Goal: Task Accomplishment & Management: Manage account settings

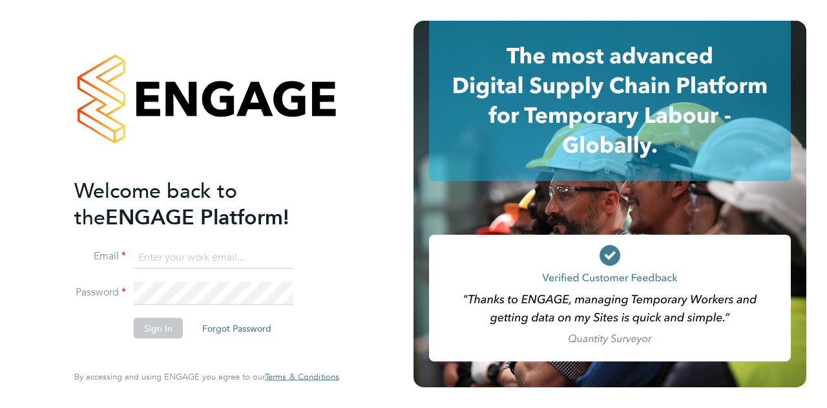
click at [182, 249] on input at bounding box center [214, 257] width 160 height 23
type input "W"
type input "Barrie.ohare@wates.co.uk"
click at [162, 324] on button "Sign In" at bounding box center [158, 327] width 49 height 21
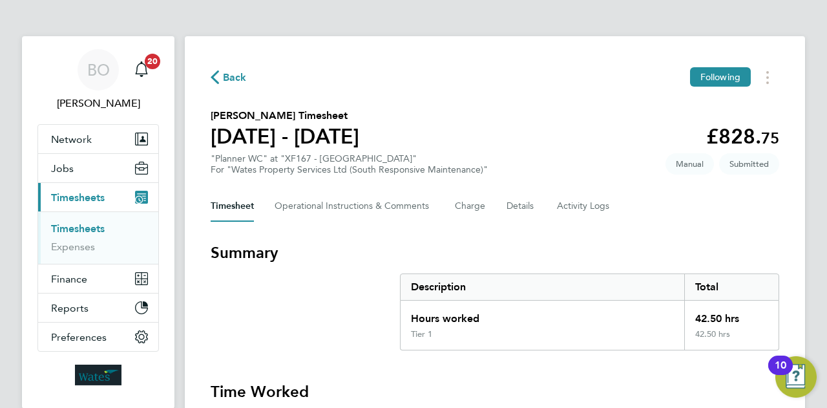
click at [487, 122] on section "Mark Mulgrave's Timesheet 23 - 29 Aug 2025 £828. 75 "Planner WC" at "XF167 - Ha…" at bounding box center [495, 141] width 569 height 67
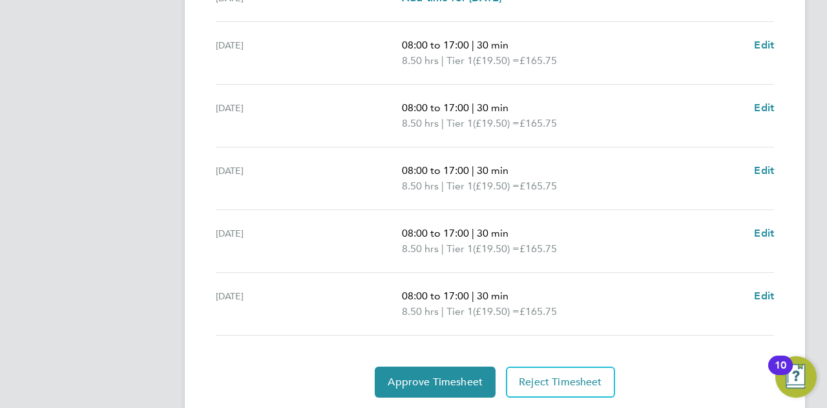
scroll to position [524, 0]
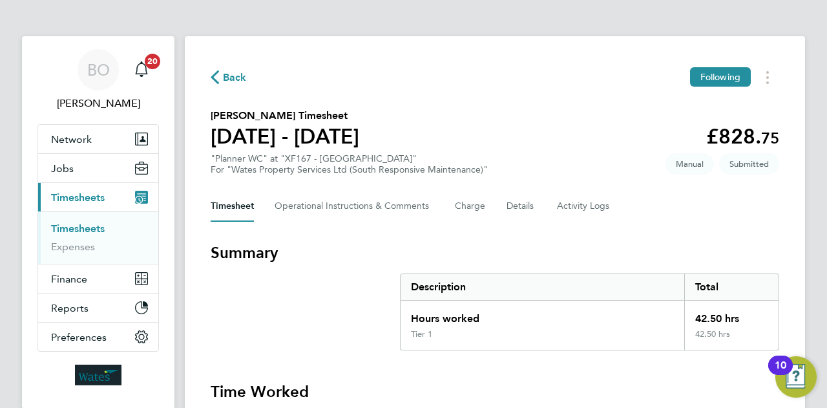
click at [610, 242] on h3 "Summary" at bounding box center [495, 252] width 569 height 21
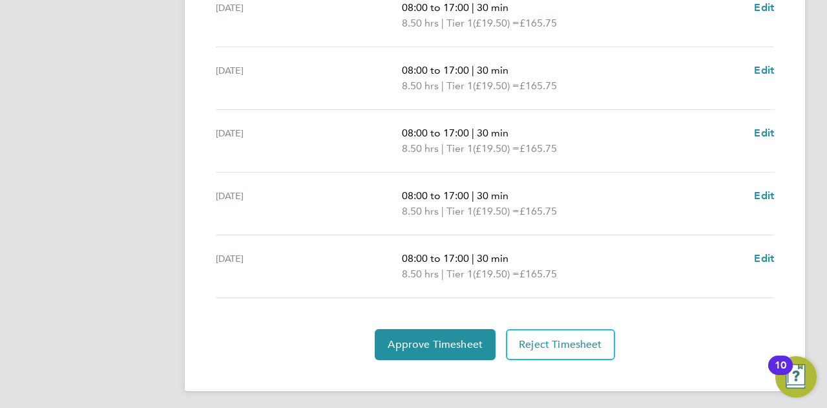
scroll to position [524, 0]
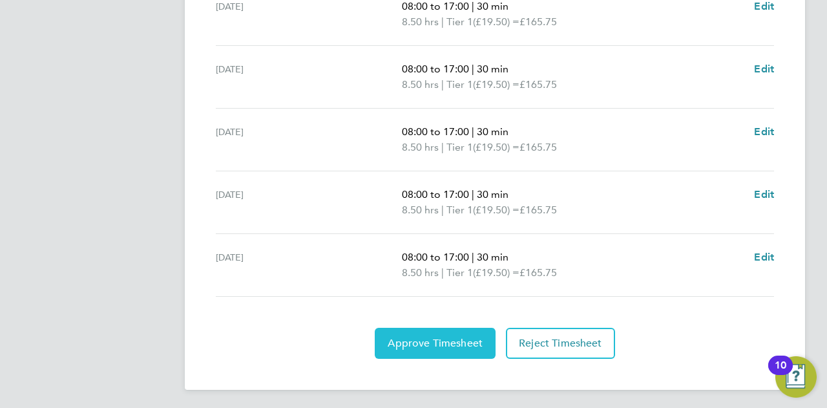
click at [410, 339] on span "Approve Timesheet" at bounding box center [435, 343] width 95 height 13
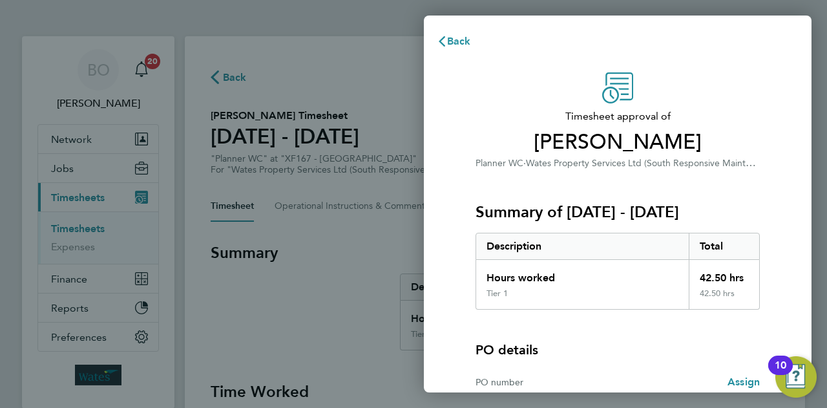
click at [540, 73] on div "Timesheet approval of [PERSON_NAME] Planner WC · Wates Property Services Ltd (S…" at bounding box center [618, 121] width 284 height 98
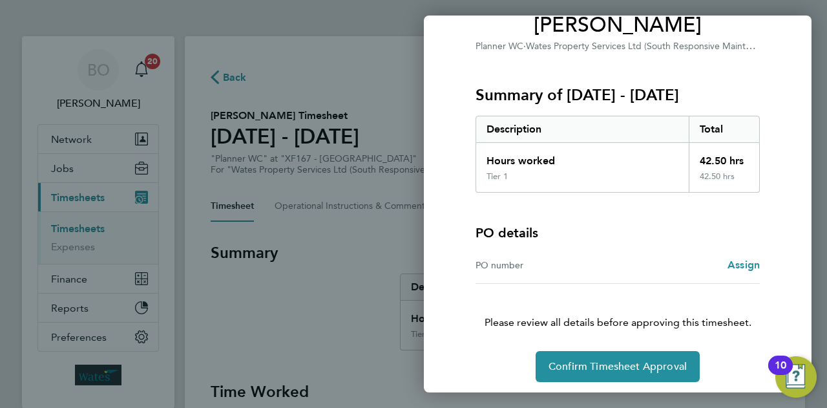
scroll to position [121, 0]
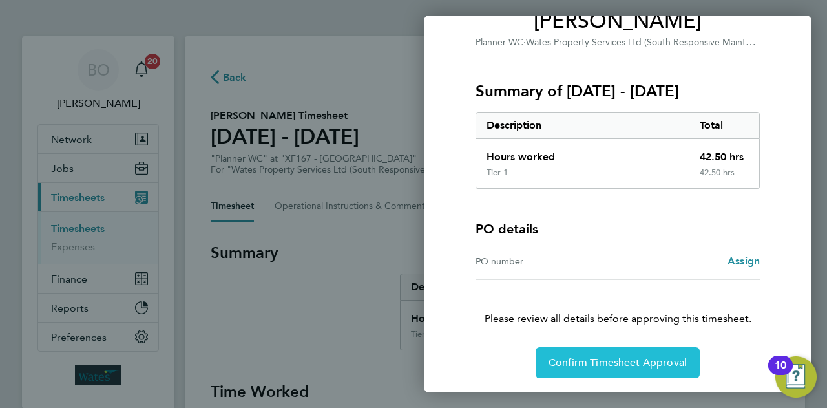
click at [630, 365] on span "Confirm Timesheet Approval" at bounding box center [618, 362] width 138 height 13
